Goal: Task Accomplishment & Management: Use online tool/utility

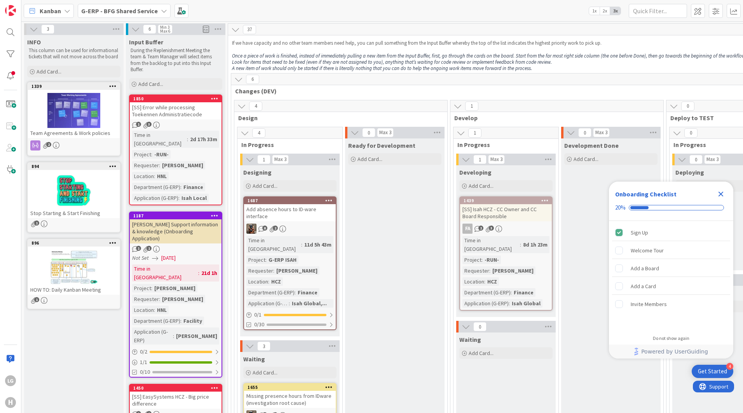
click at [721, 192] on icon "Close Checklist" at bounding box center [721, 193] width 9 height 9
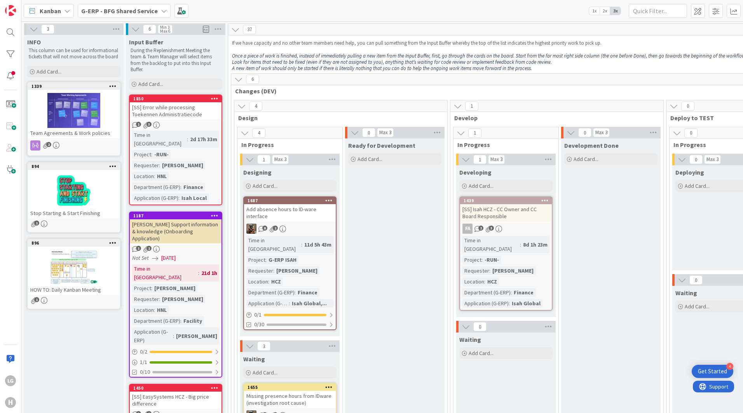
click at [150, 8] on b "G-ERP - BFG Shared Service" at bounding box center [119, 11] width 77 height 8
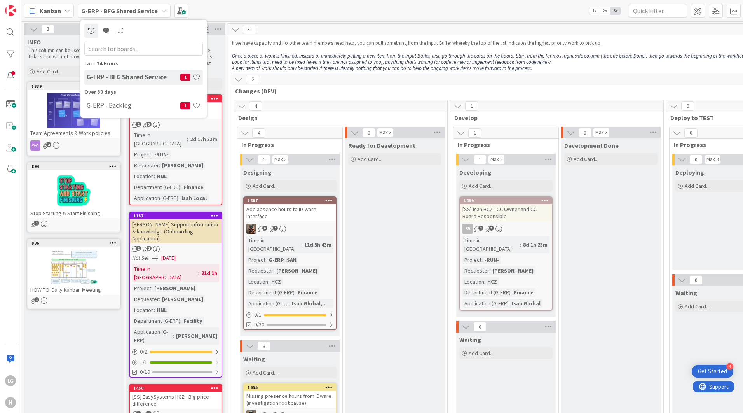
click at [254, 9] on div "Kanban G-ERP - BFG Shared Service Last 24 Hours G-ERP - BFG Shared Service 1 Ov…" at bounding box center [382, 10] width 722 height 21
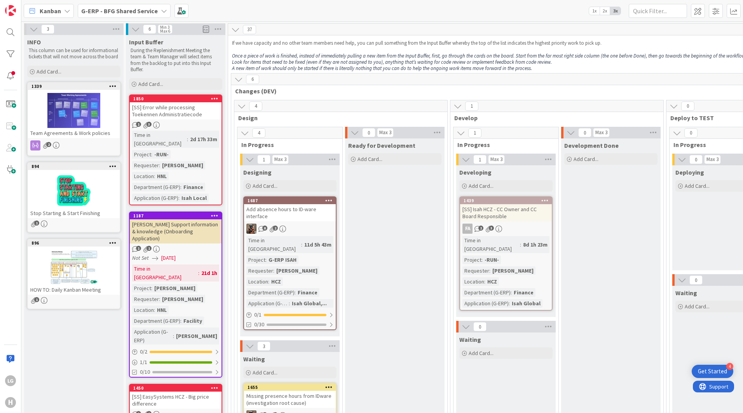
click at [70, 9] on div "Kanban" at bounding box center [49, 11] width 50 height 14
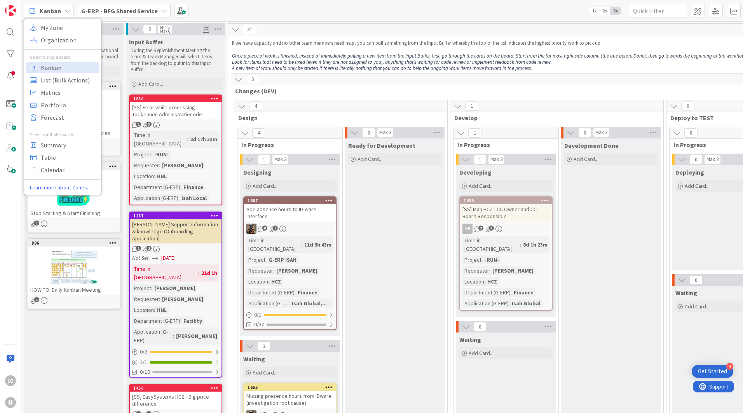
click at [70, 9] on div "Kanban" at bounding box center [49, 11] width 50 height 14
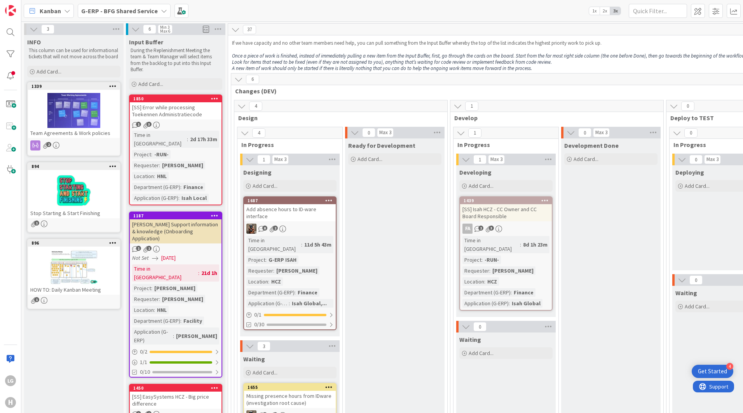
click at [603, 12] on span "2x" at bounding box center [605, 11] width 10 height 8
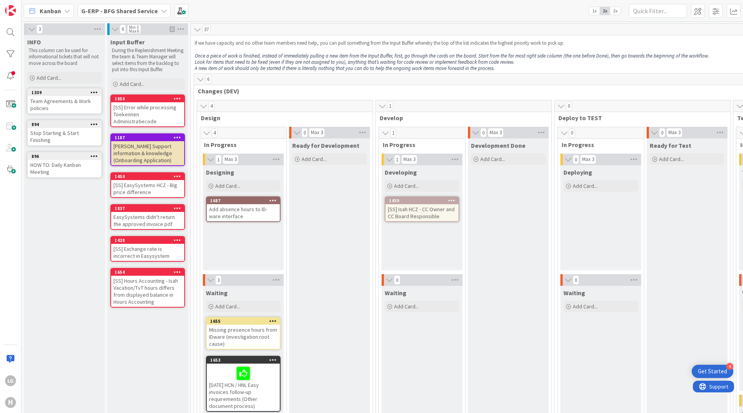
click at [615, 12] on span "3x" at bounding box center [615, 11] width 10 height 8
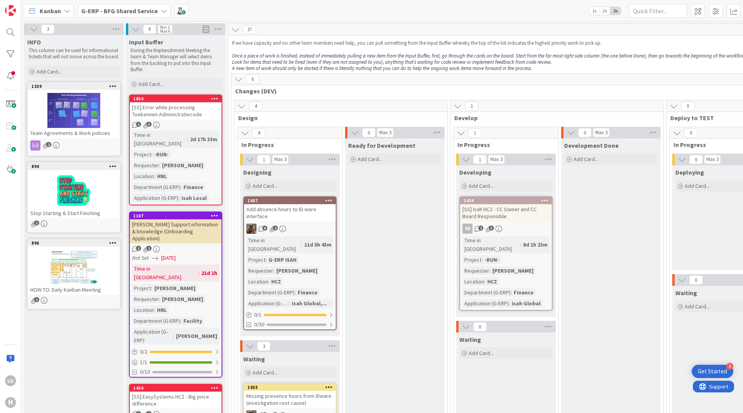
click at [600, 10] on span "2x" at bounding box center [605, 11] width 10 height 8
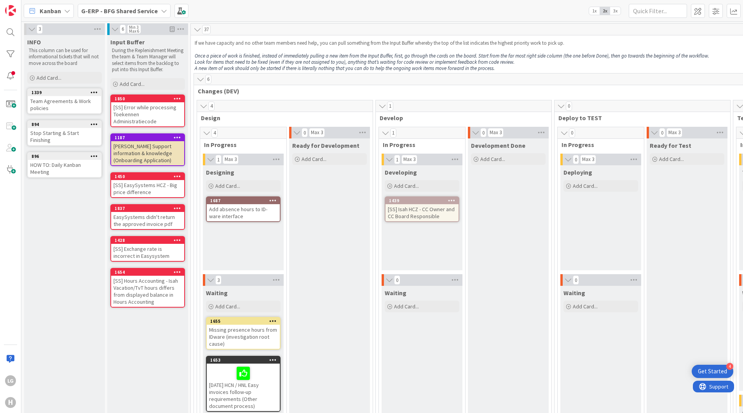
click at [589, 11] on span "1x" at bounding box center [594, 11] width 10 height 8
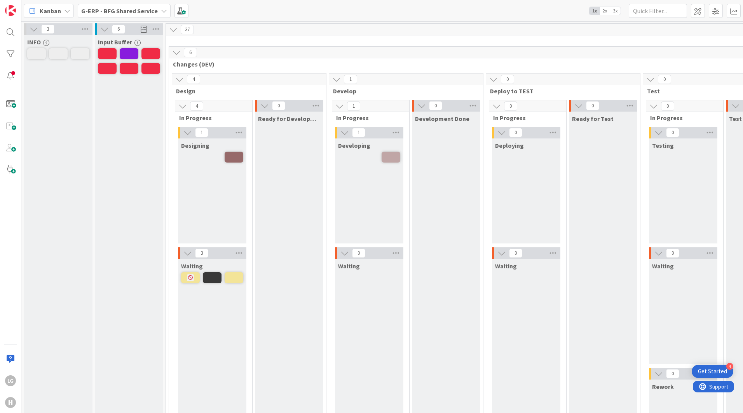
click at [603, 12] on span "2x" at bounding box center [605, 11] width 10 height 8
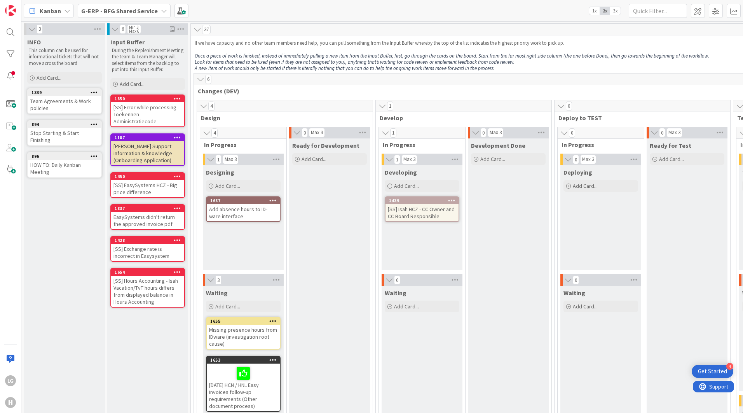
click at [614, 11] on span "3x" at bounding box center [615, 11] width 10 height 8
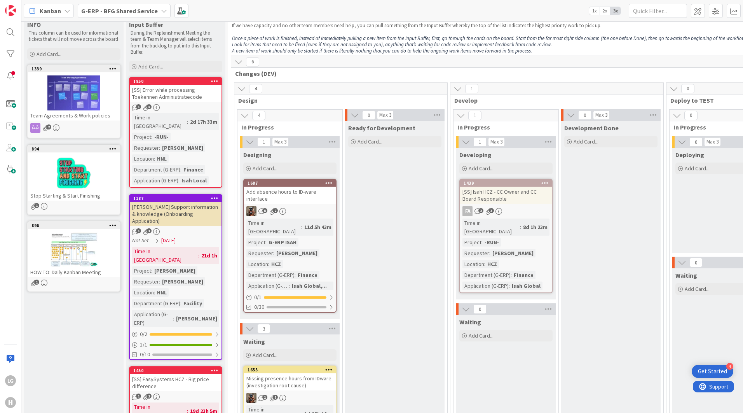
scroll to position [17, 0]
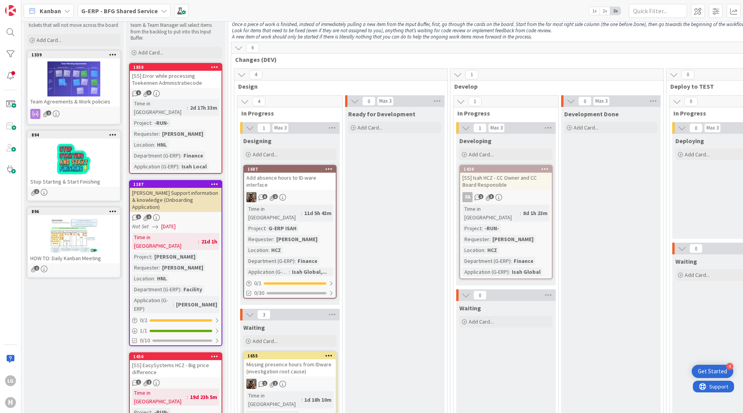
scroll to position [0, 0]
